Goal: Information Seeking & Learning: Learn about a topic

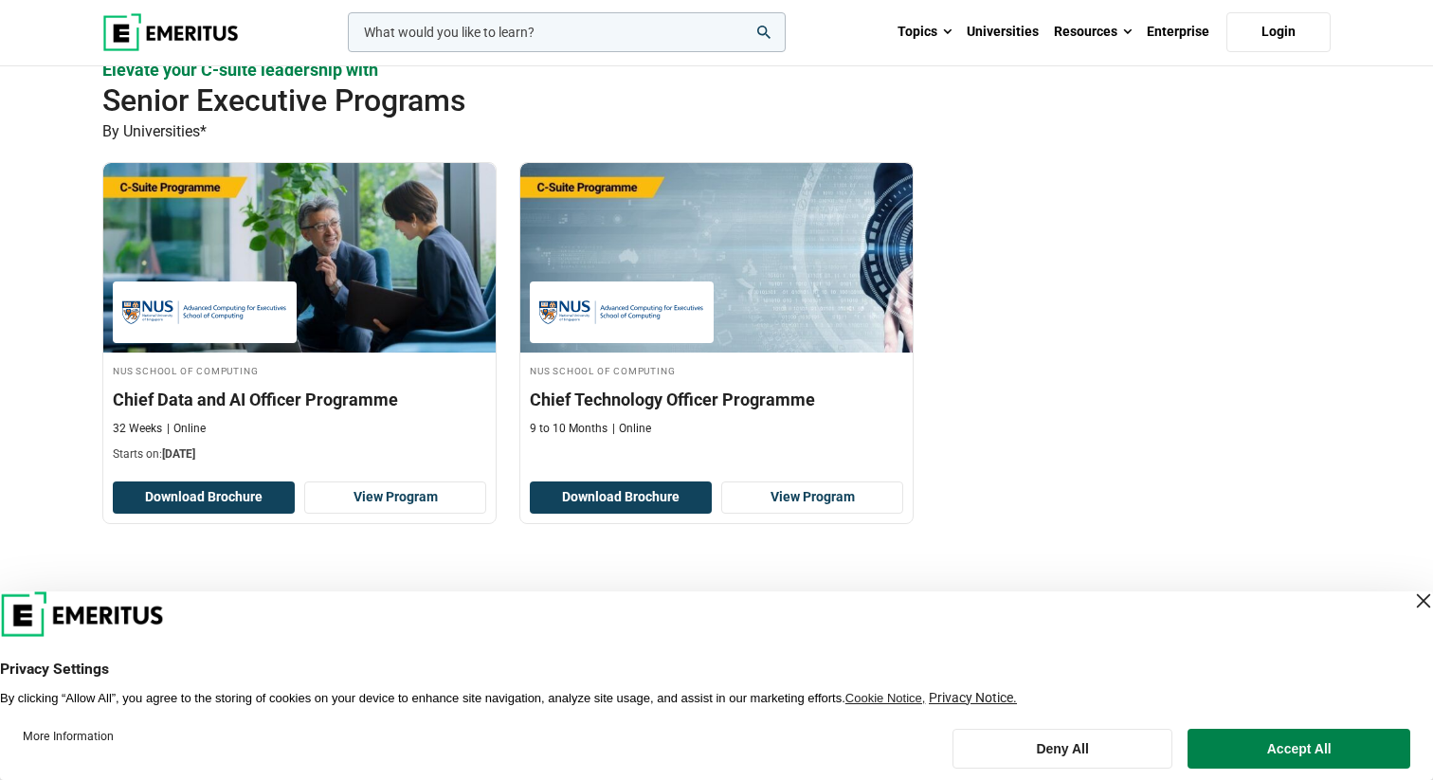
scroll to position [543, 0]
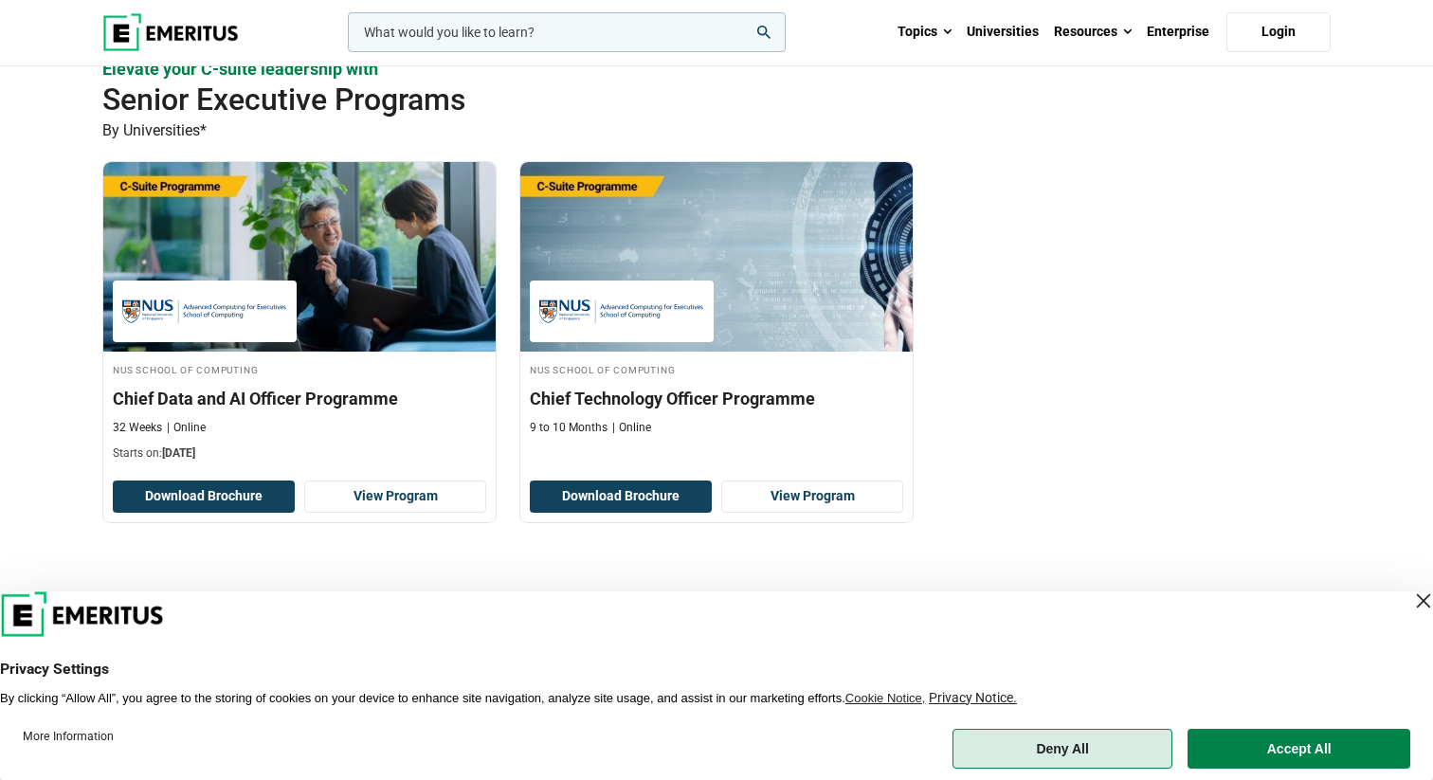
click at [1062, 738] on button "Deny All" at bounding box center [1063, 749] width 221 height 40
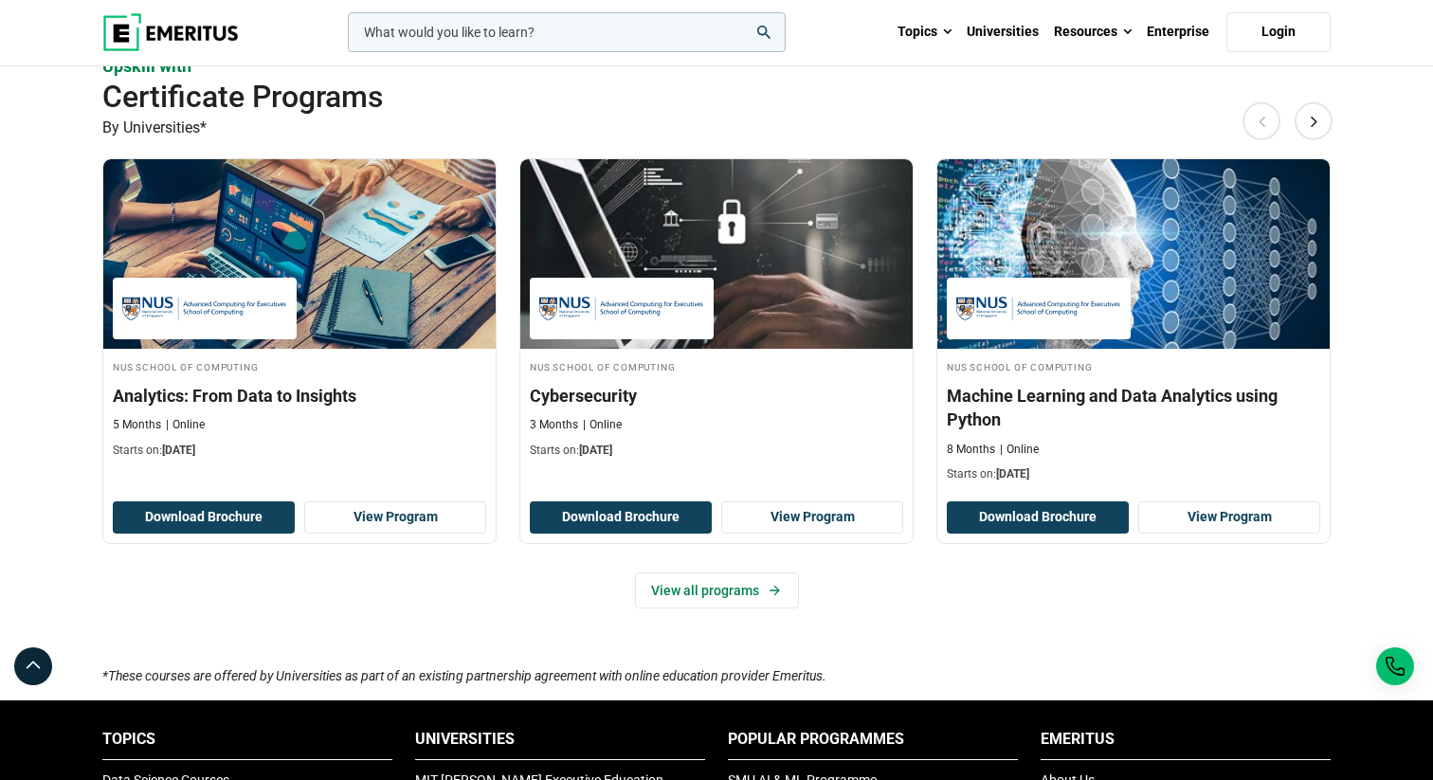
scroll to position [1164, 0]
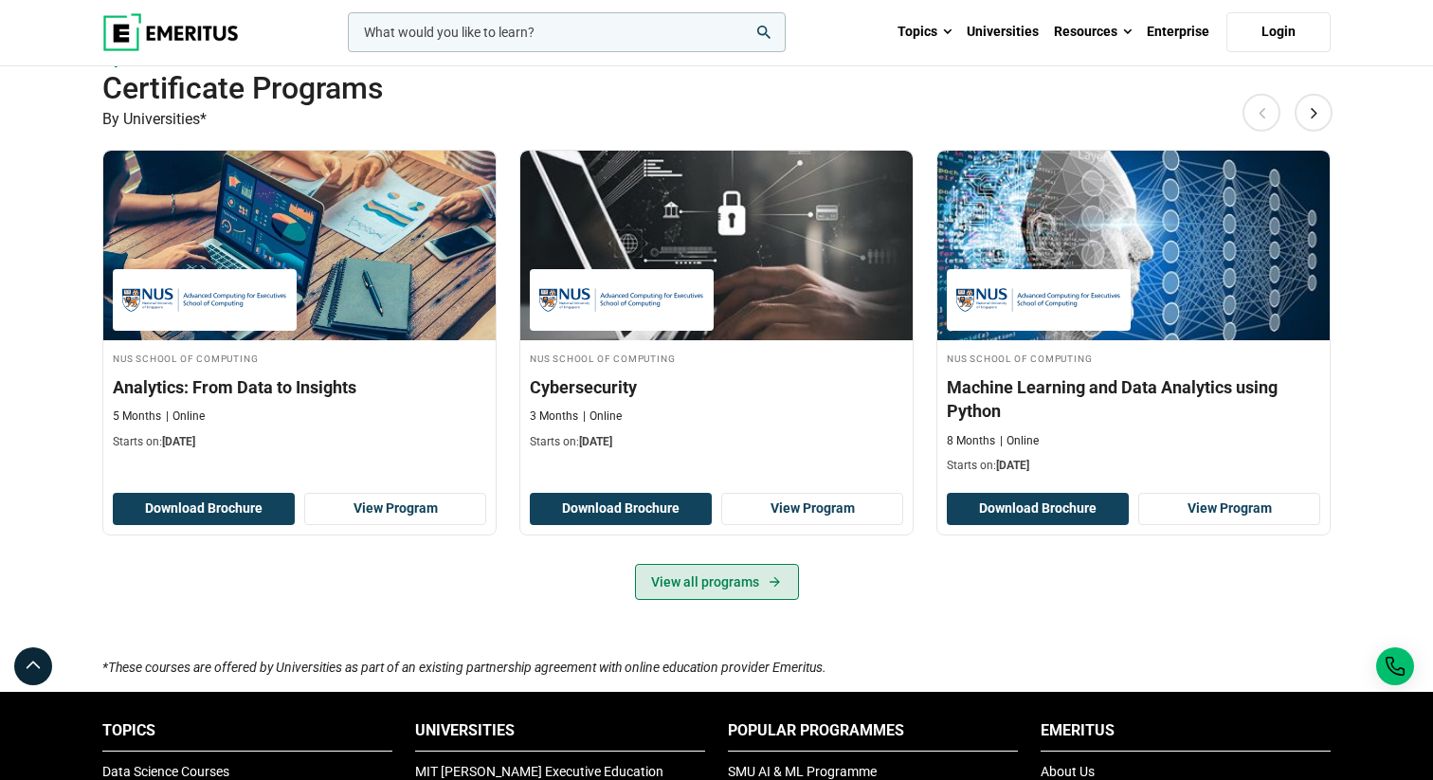
click at [750, 580] on link "View all programs" at bounding box center [717, 582] width 164 height 36
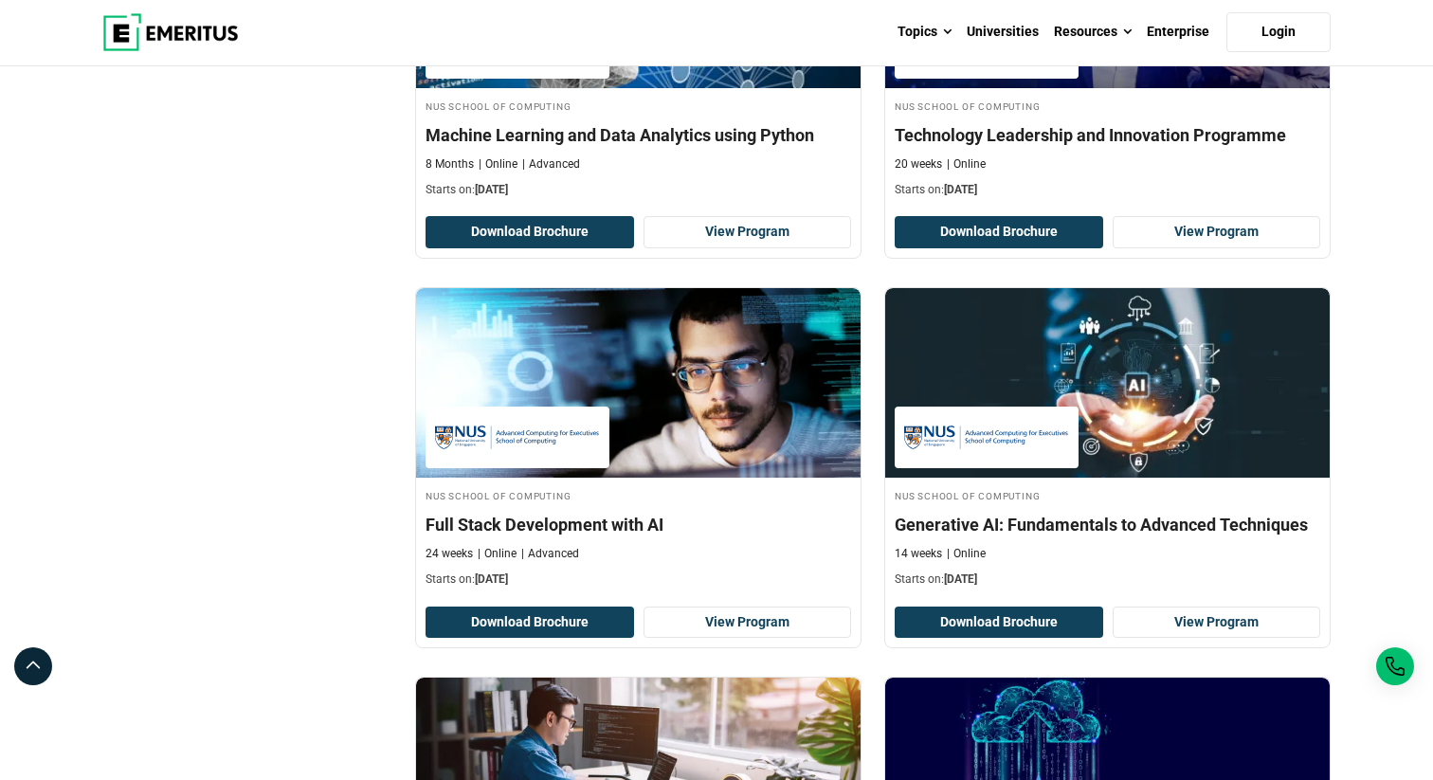
scroll to position [836, 0]
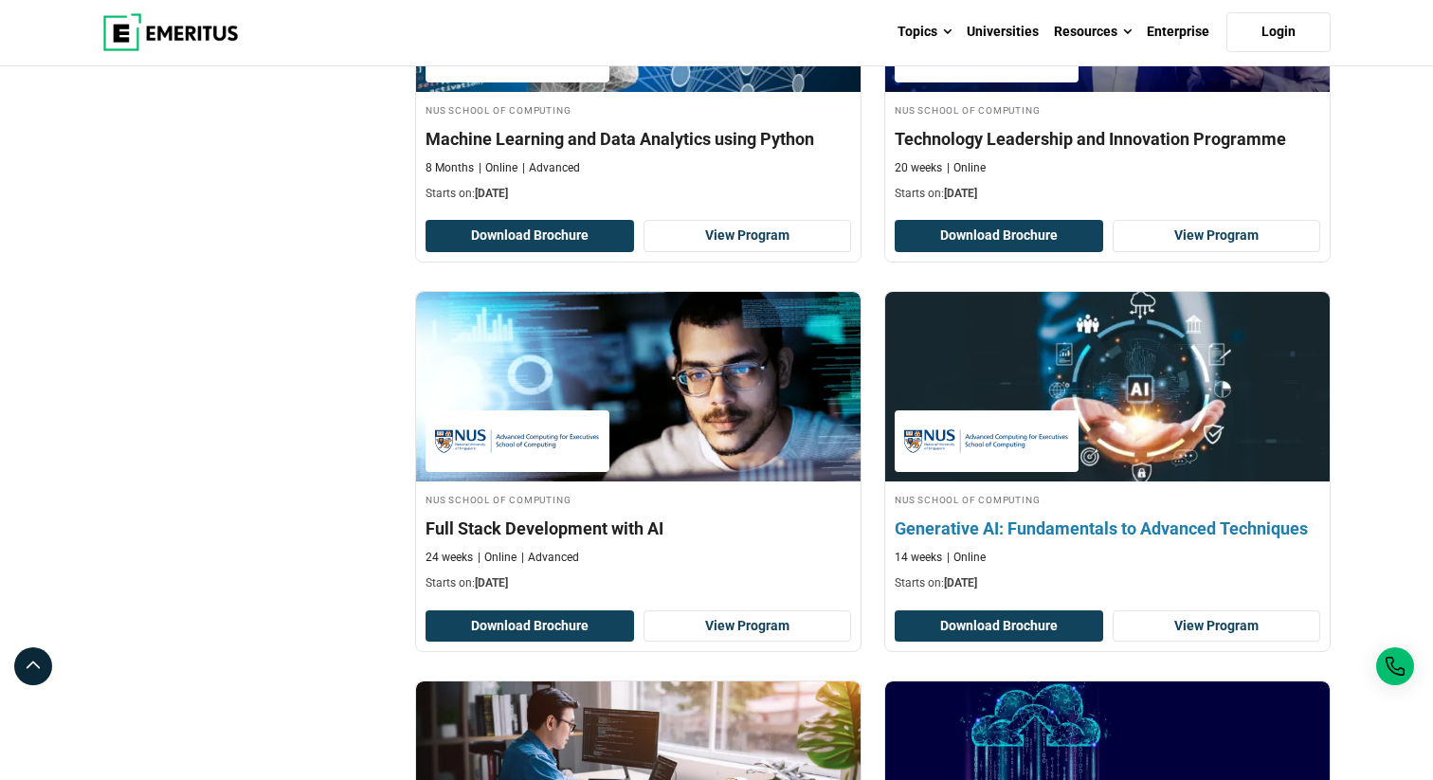
click at [1012, 527] on h4 "Generative AI: Fundamentals to Advanced Techniques" at bounding box center [1108, 529] width 426 height 24
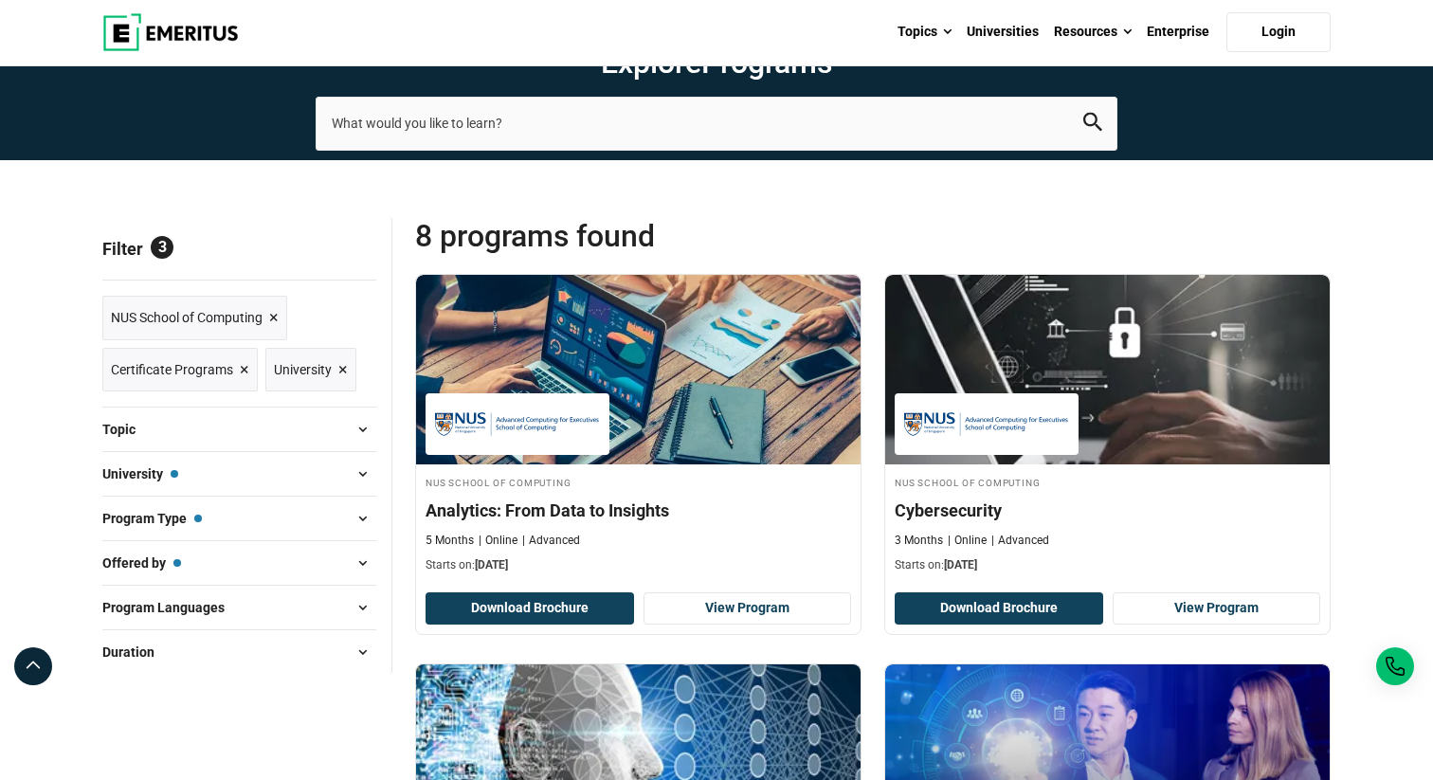
scroll to position [70, 0]
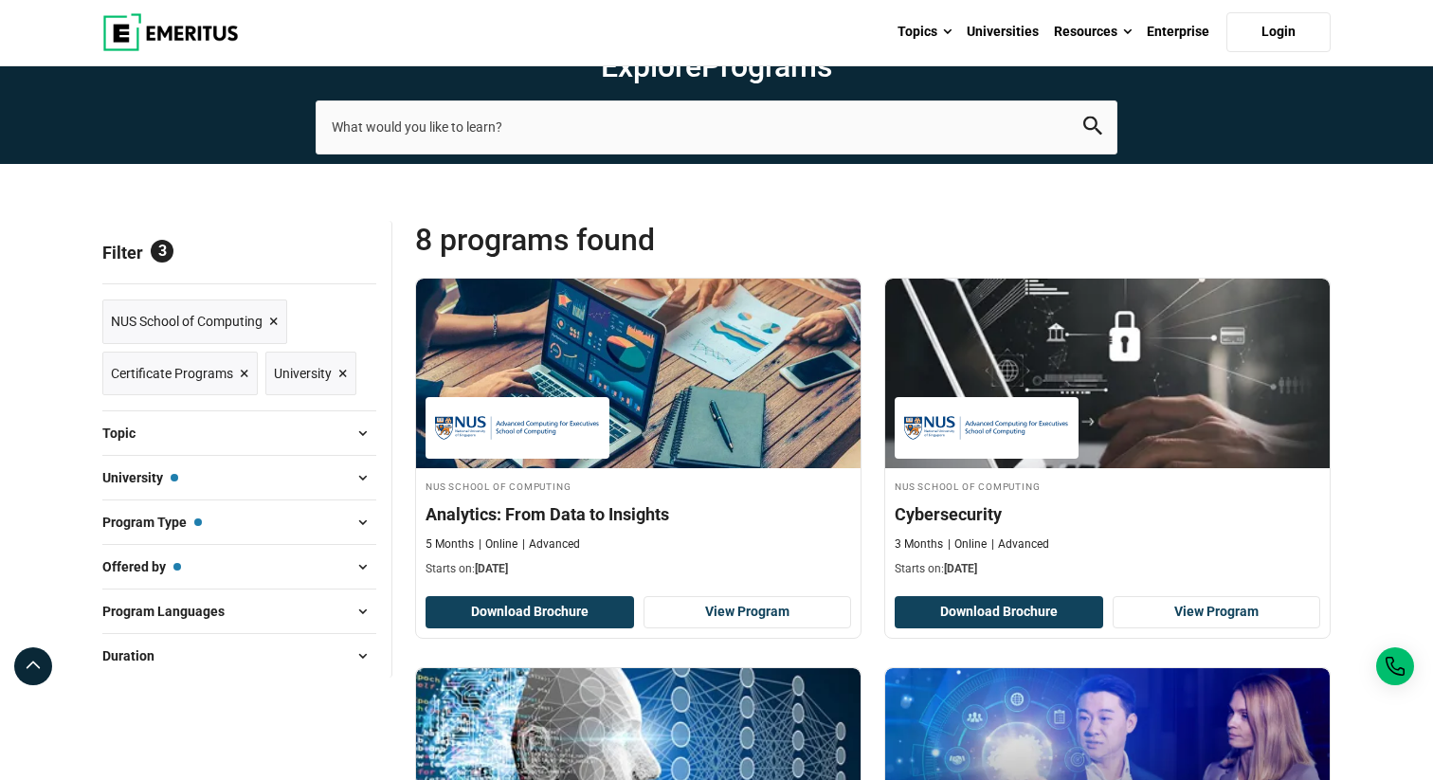
click at [282, 318] on link "NUS School of Computing ×" at bounding box center [194, 322] width 185 height 45
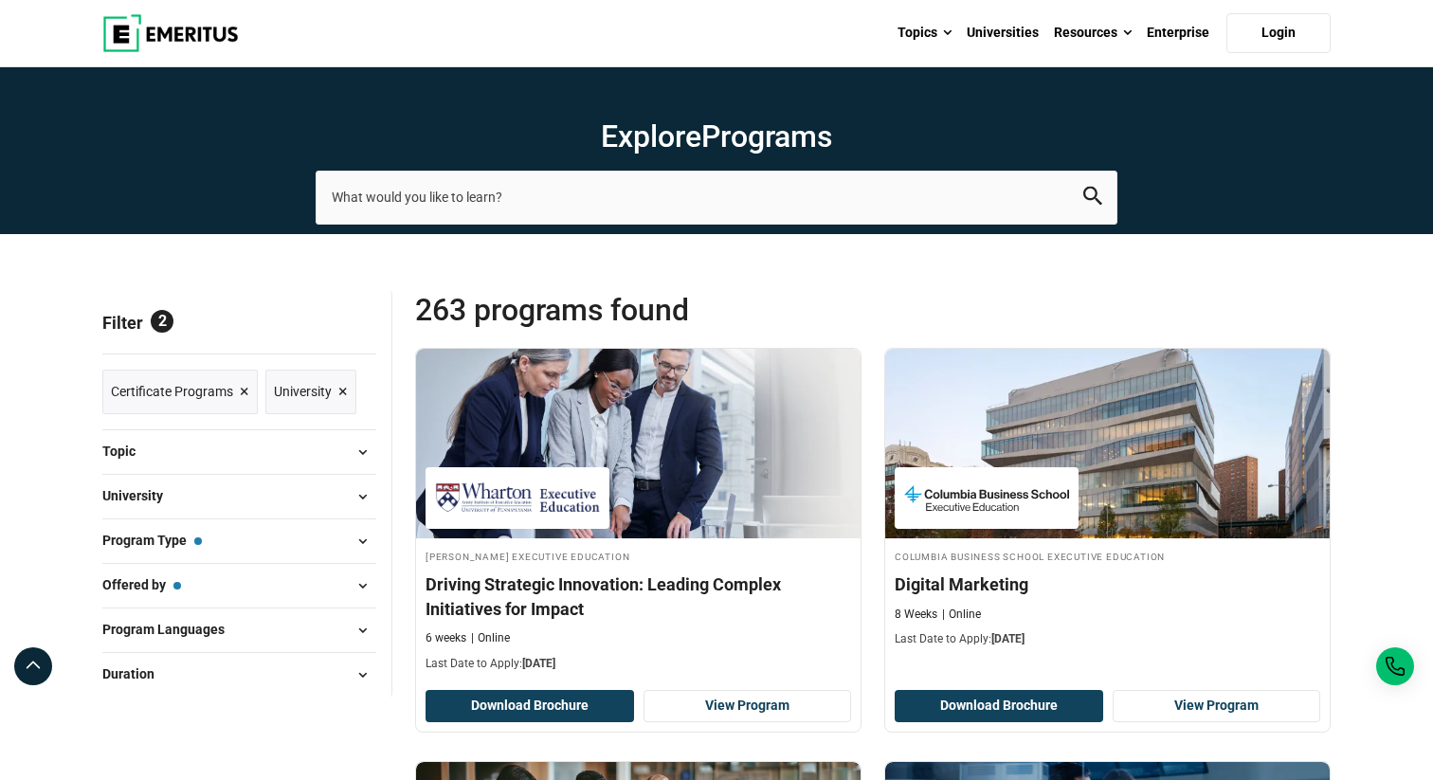
click at [308, 449] on button "Topic" at bounding box center [239, 452] width 274 height 28
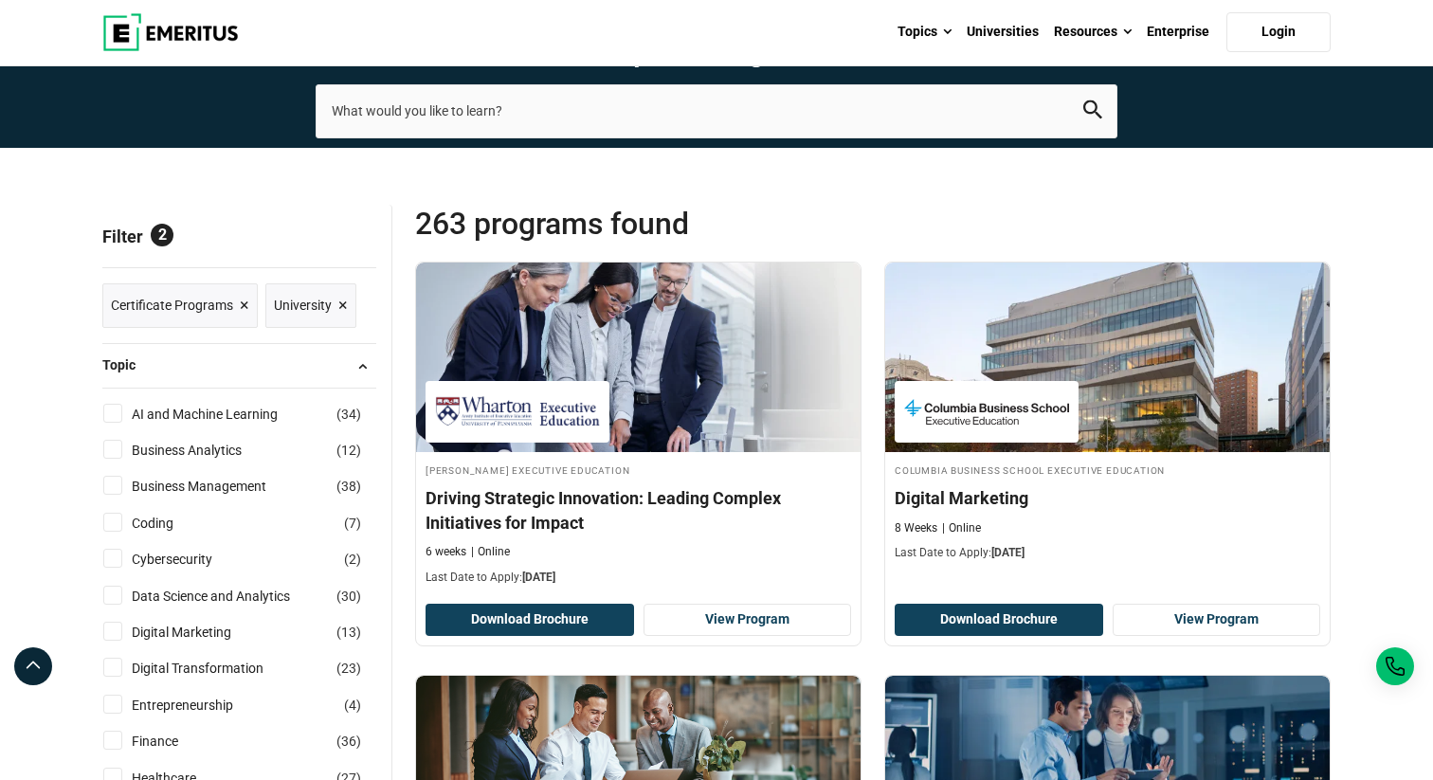
scroll to position [105, 0]
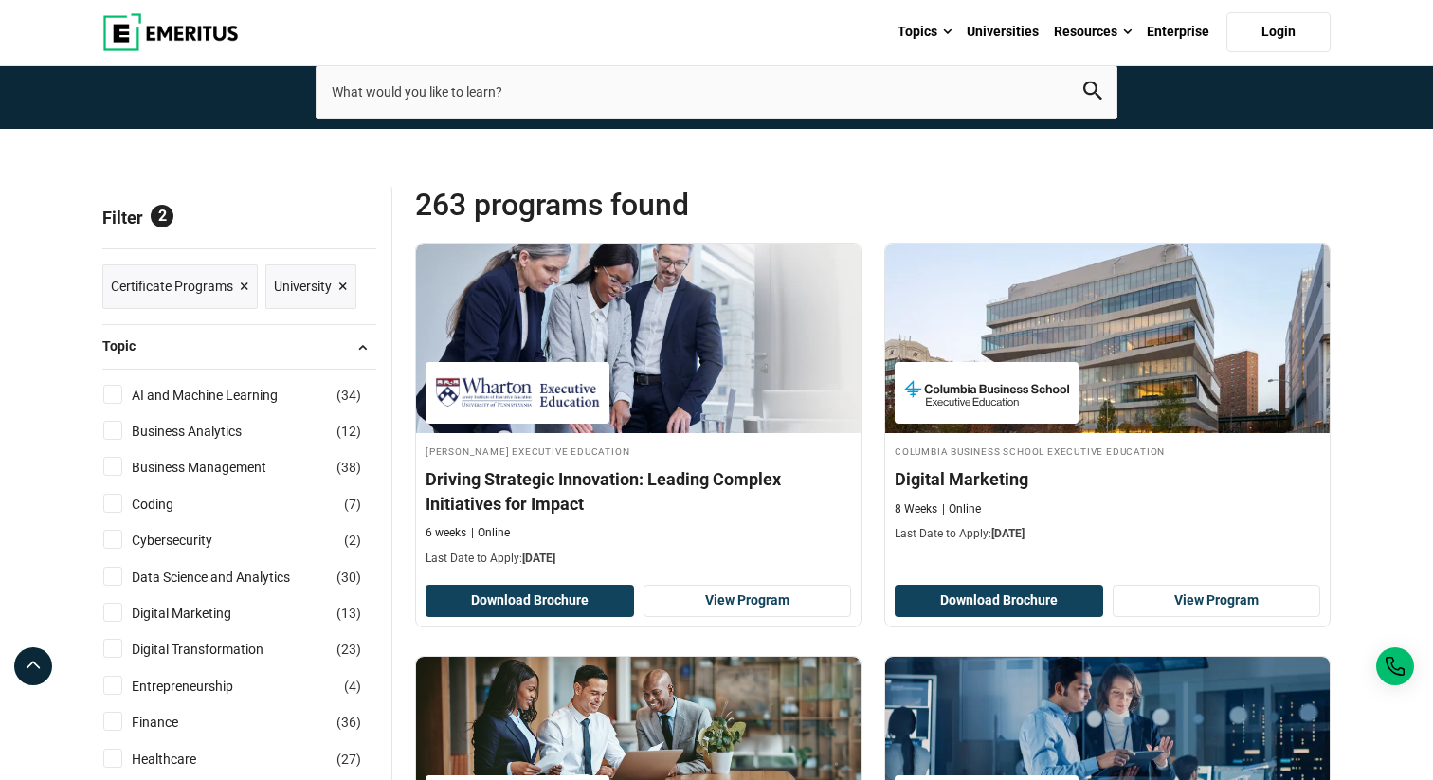
click at [113, 400] on input "AI and Machine Learning ( 34 )" at bounding box center [112, 394] width 19 height 19
checkbox input "true"
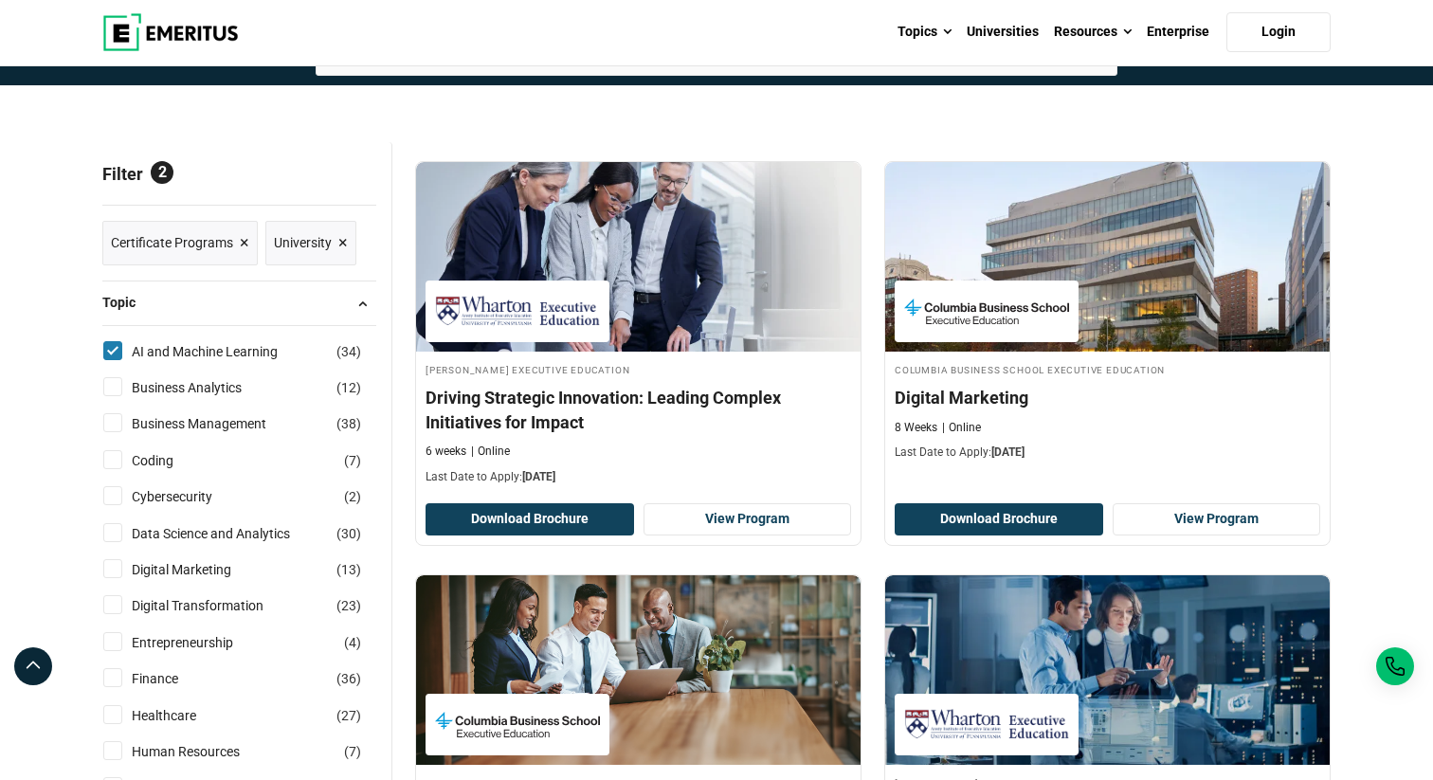
scroll to position [210, 0]
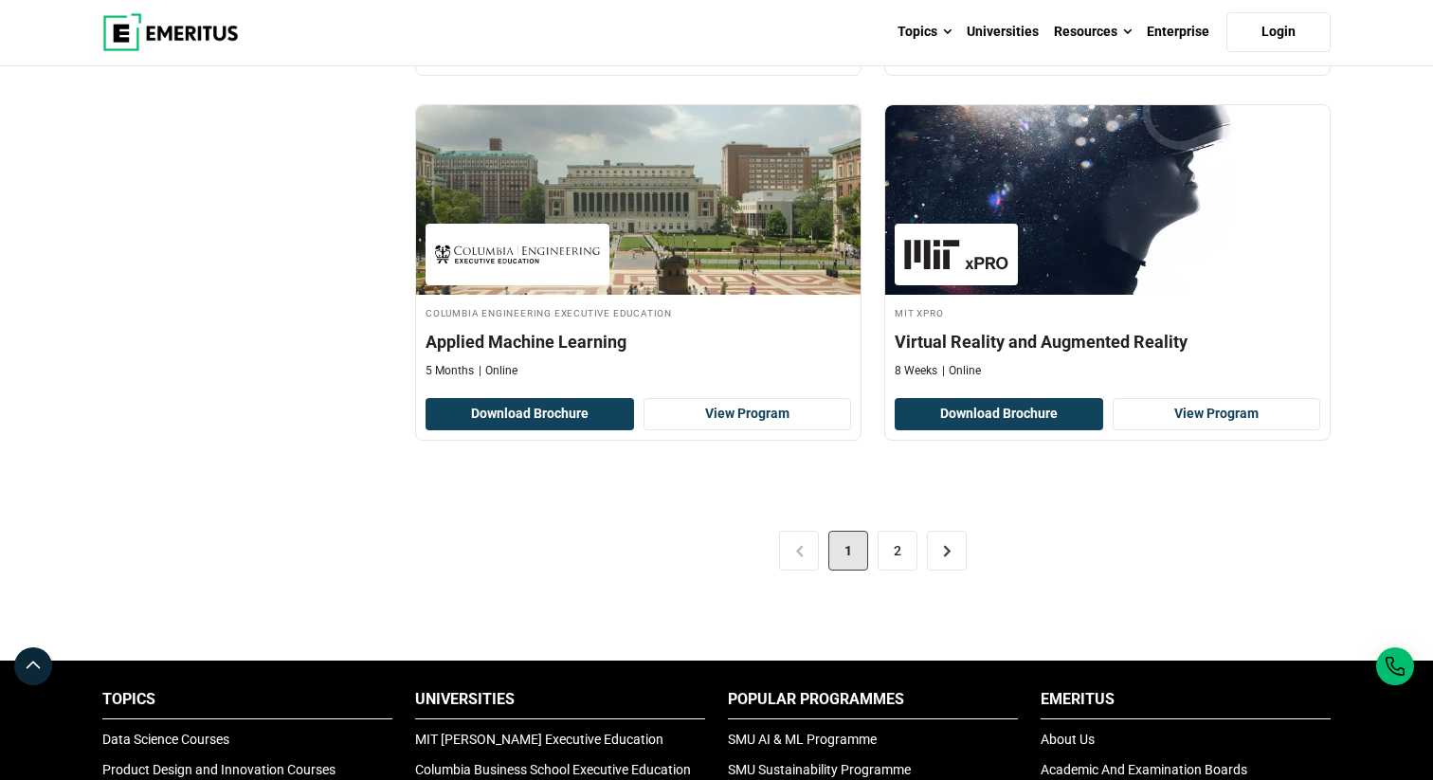
scroll to position [3857, 0]
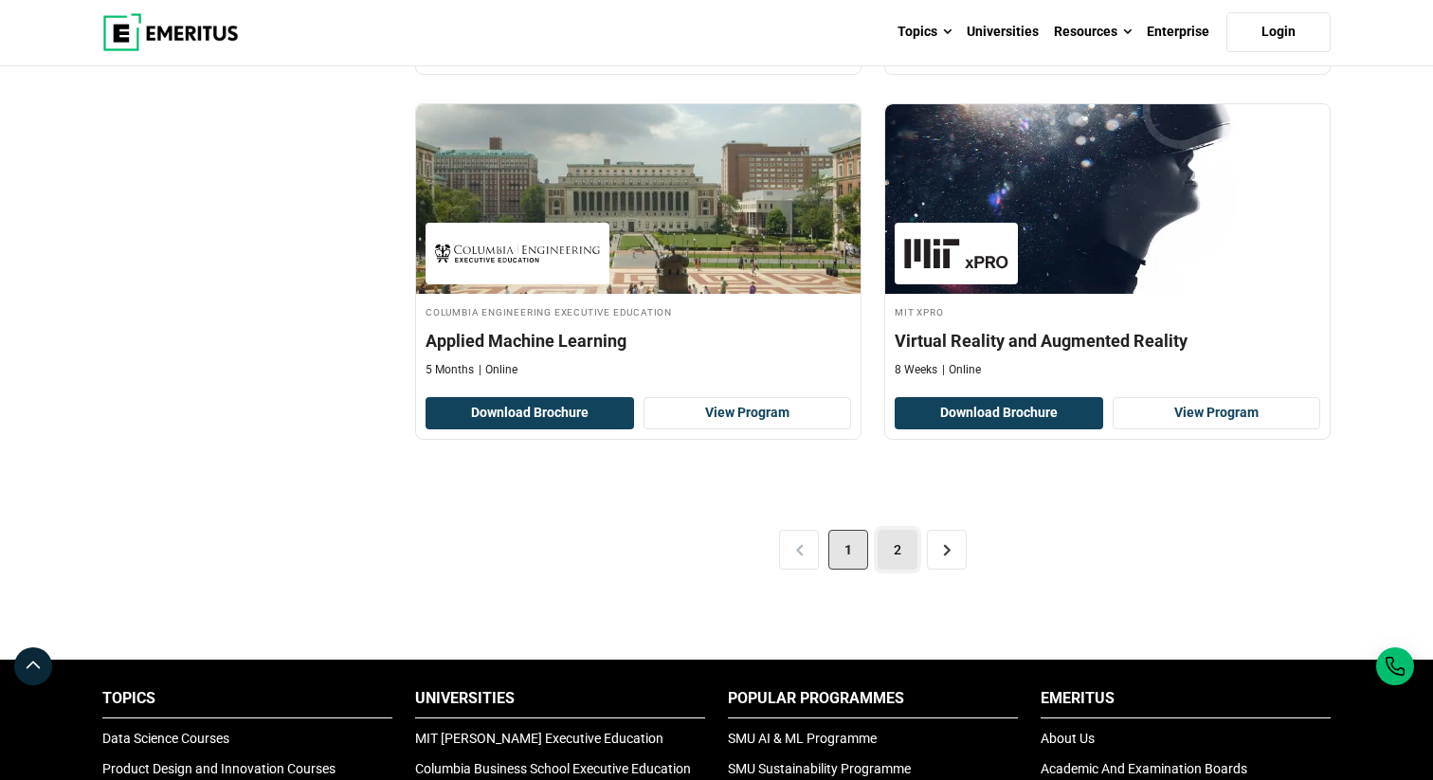
click at [896, 549] on link "2" at bounding box center [898, 550] width 40 height 40
